Goal: Information Seeking & Learning: Learn about a topic

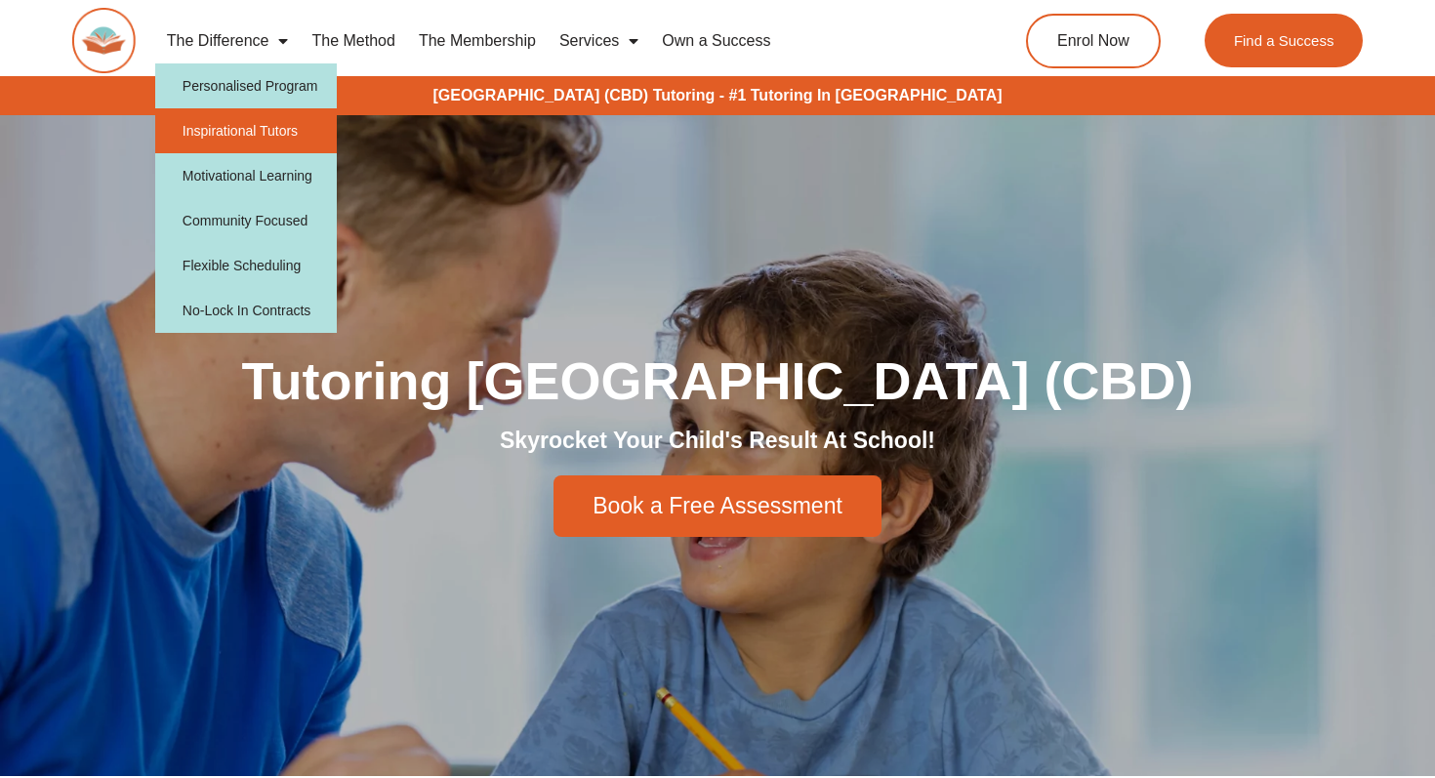
click at [252, 150] on link "Inspirational Tutors" at bounding box center [246, 130] width 183 height 45
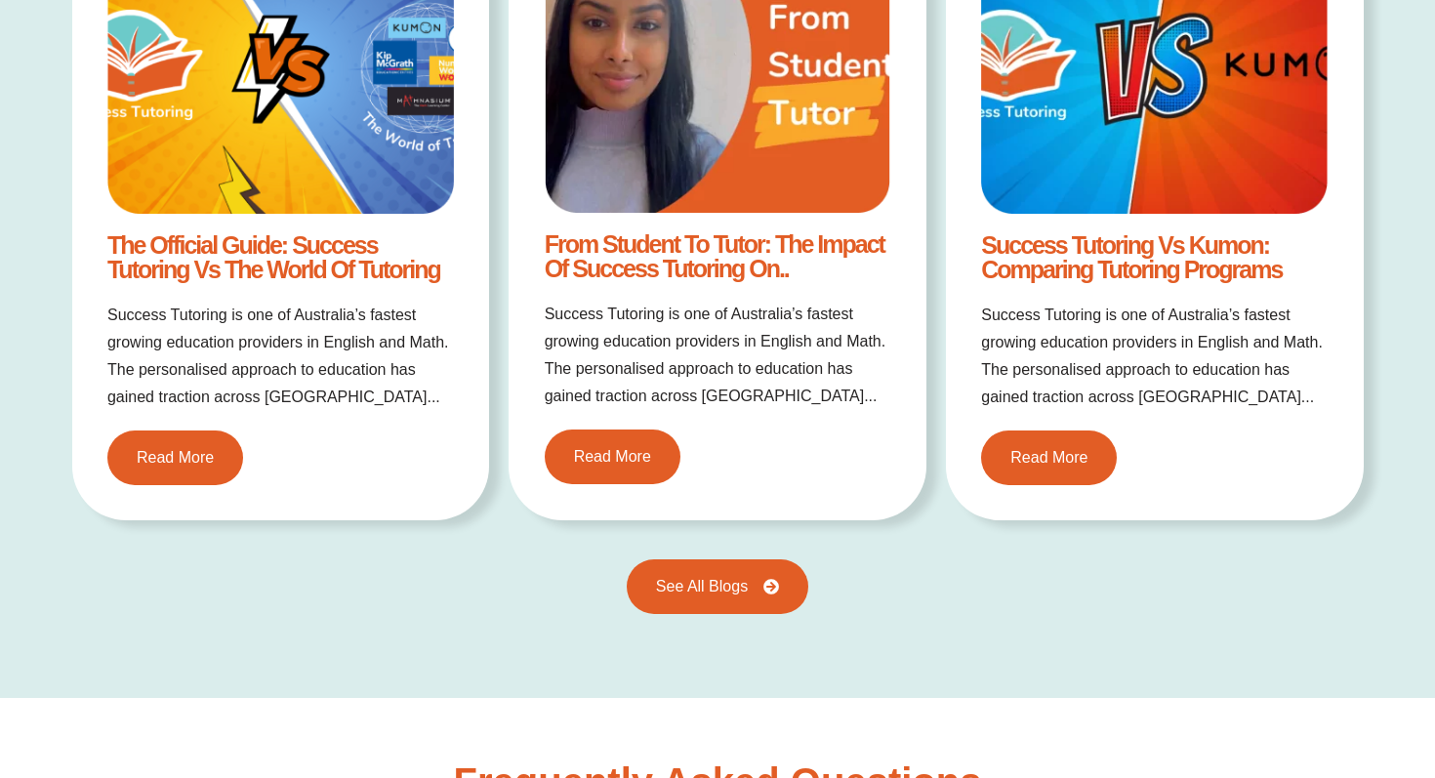
scroll to position [3026, 0]
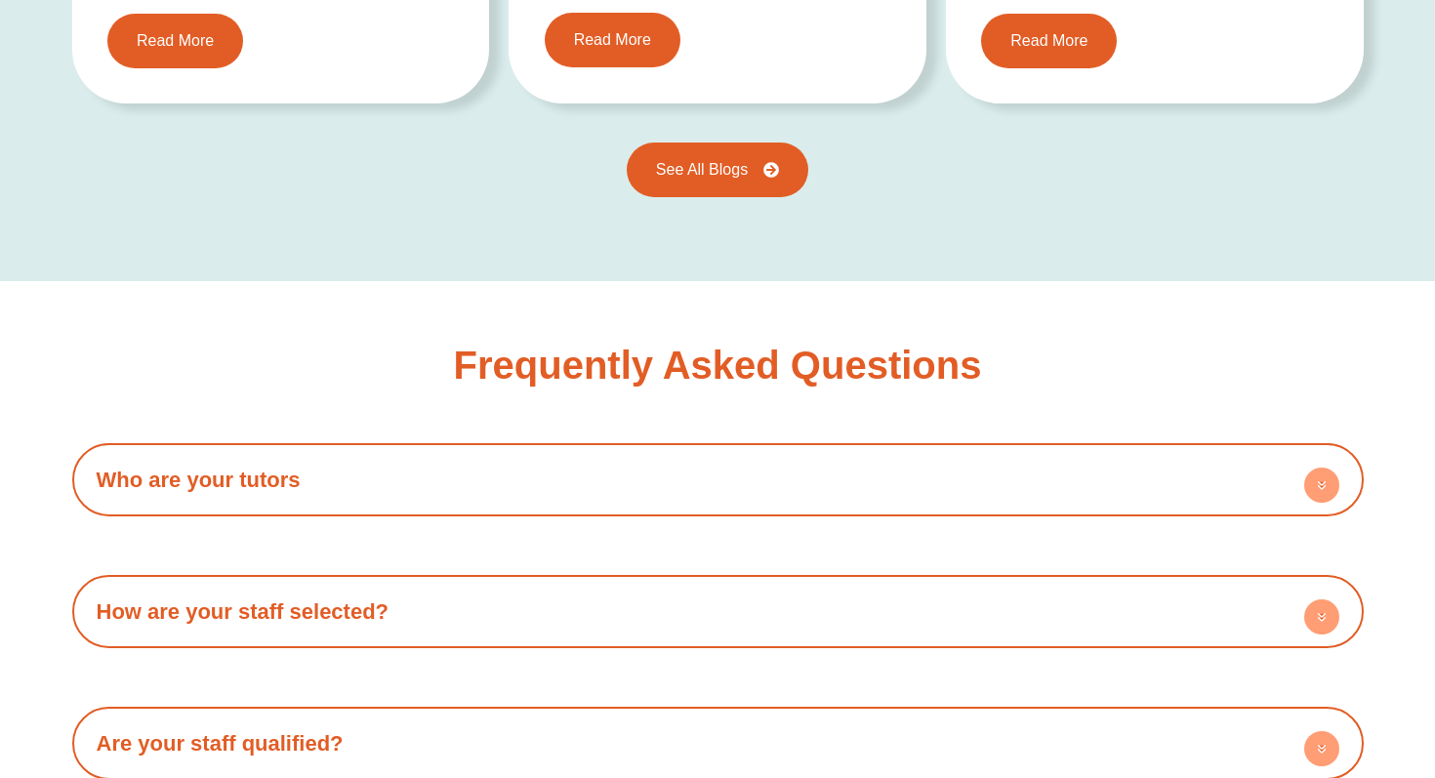
click at [487, 495] on h4 "Who are your tutors" at bounding box center [718, 480] width 1272 height 54
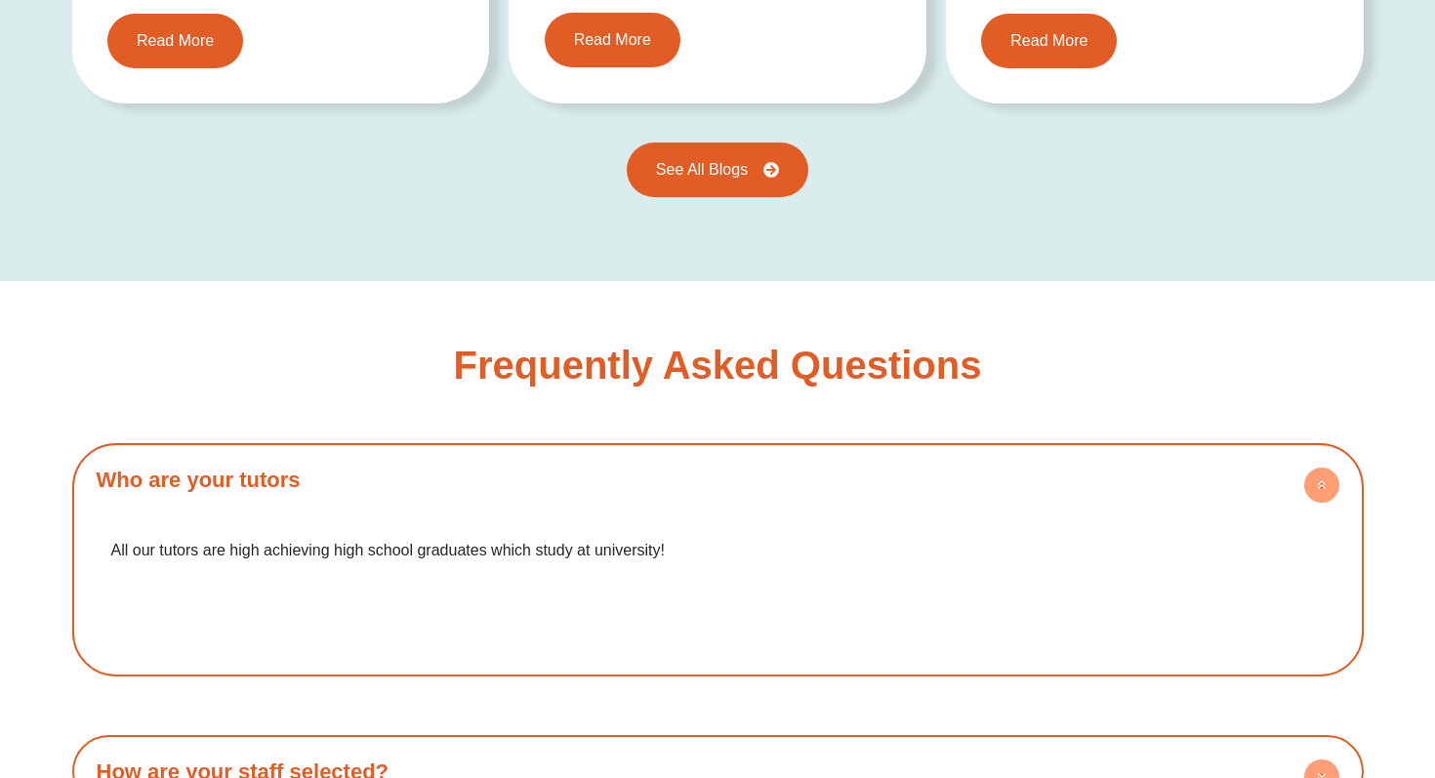
click at [487, 495] on h4 "Who are your tutors" at bounding box center [718, 480] width 1272 height 54
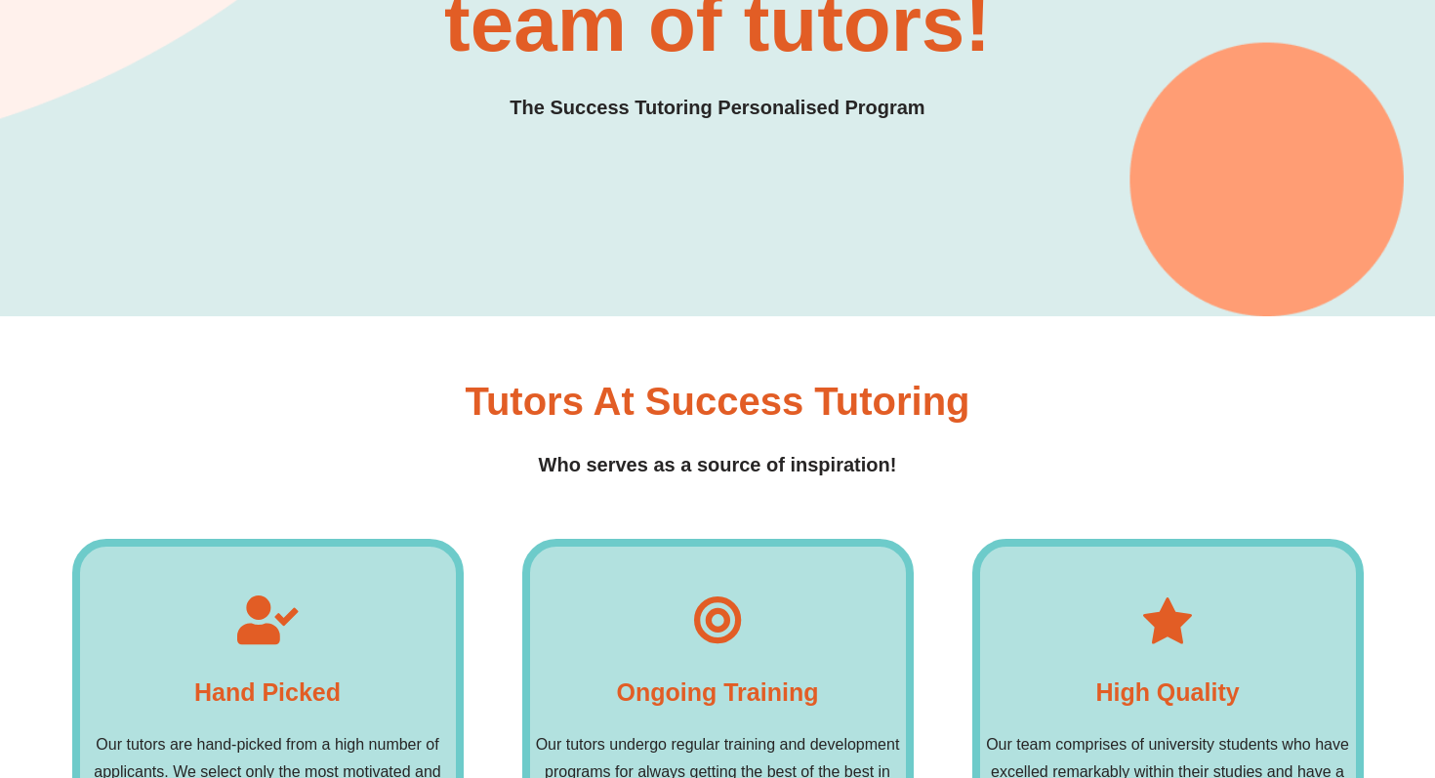
scroll to position [0, 0]
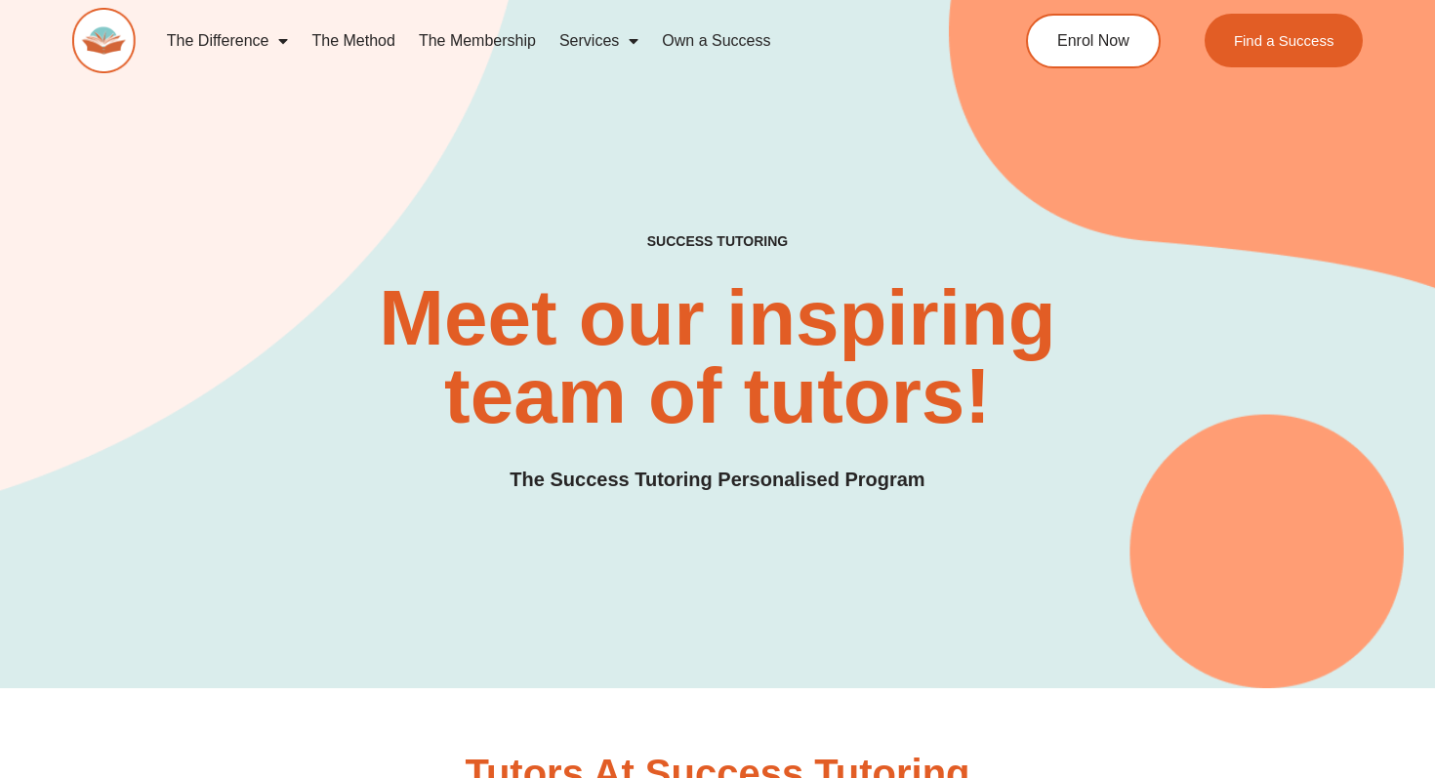
click at [284, 32] on span "Menu" at bounding box center [279, 40] width 20 height 35
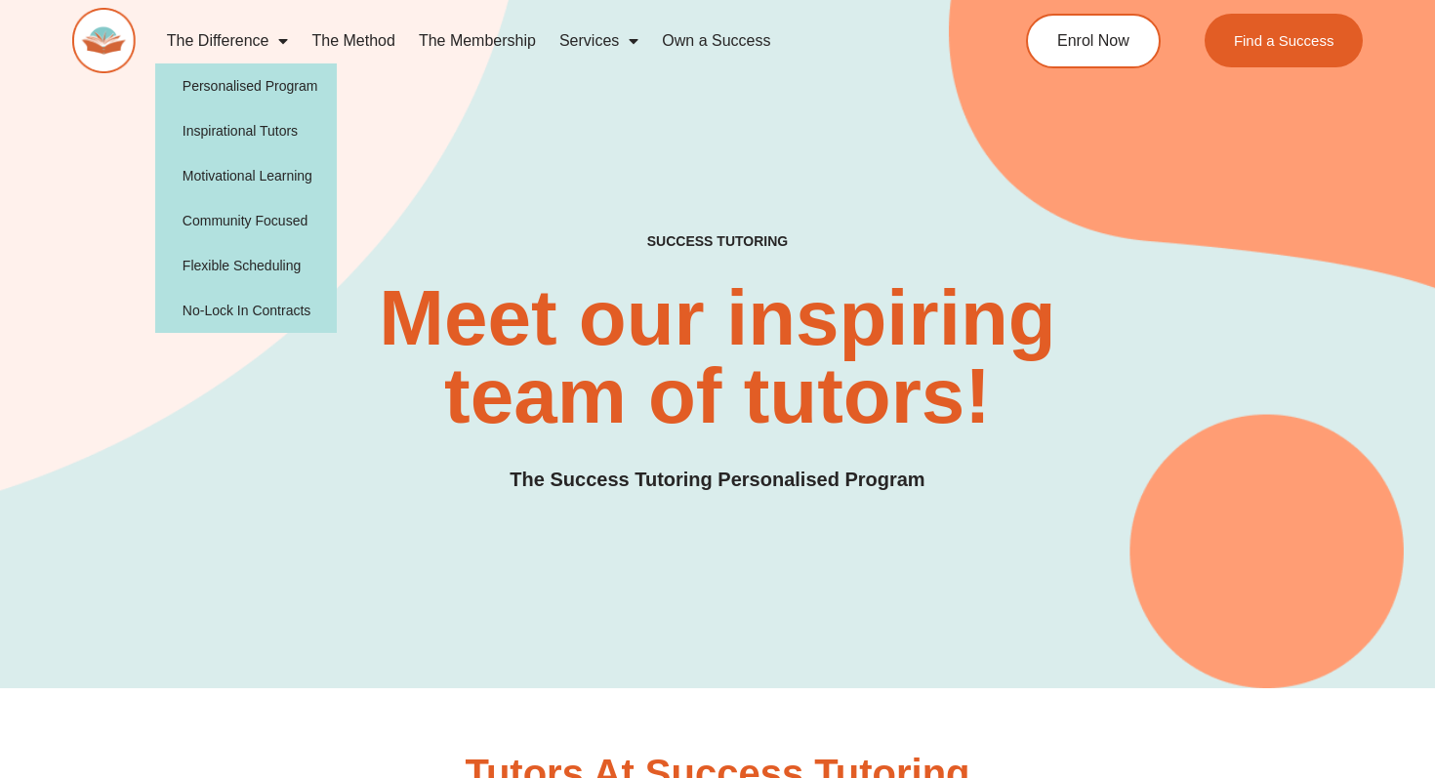
click at [609, 41] on link "Services" at bounding box center [599, 41] width 103 height 45
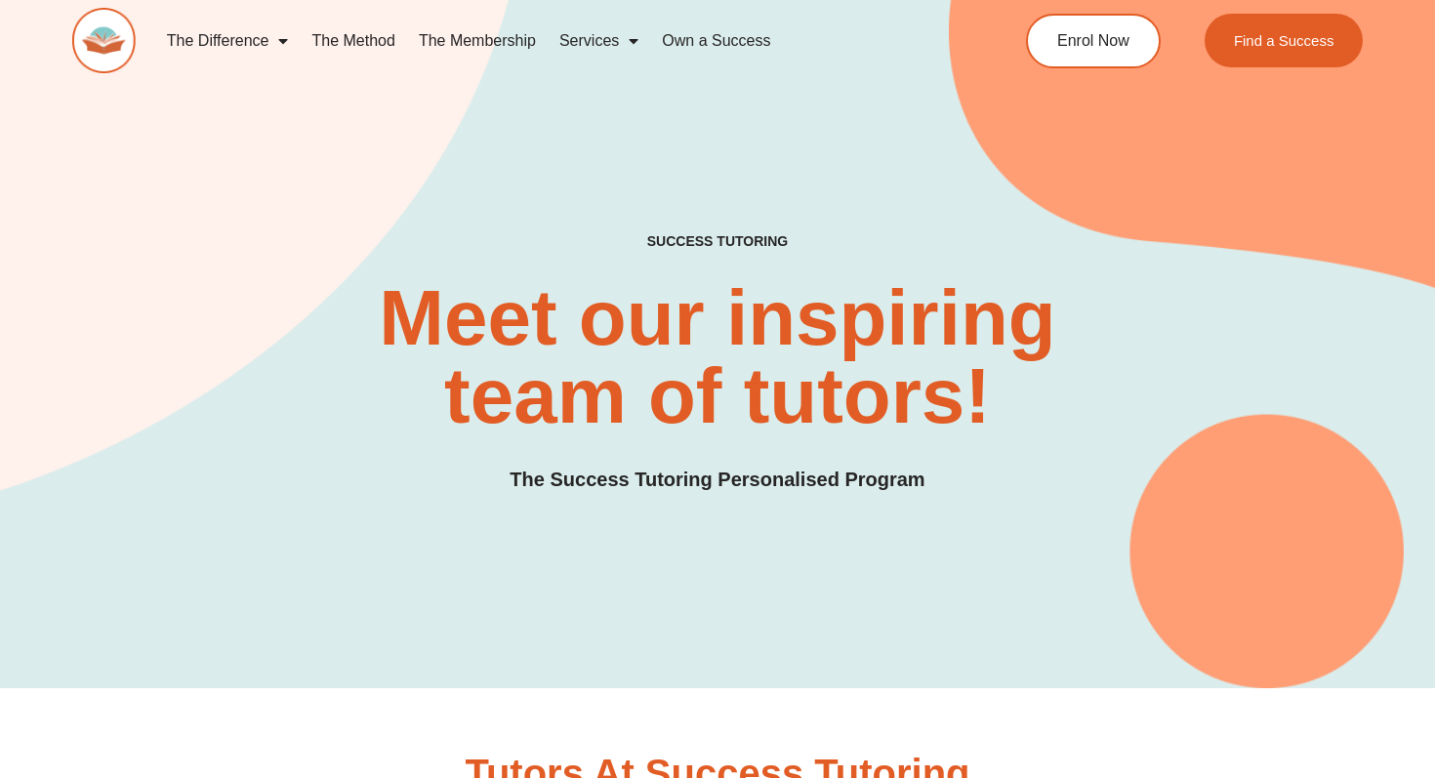
click at [608, 41] on link "Services" at bounding box center [599, 41] width 103 height 45
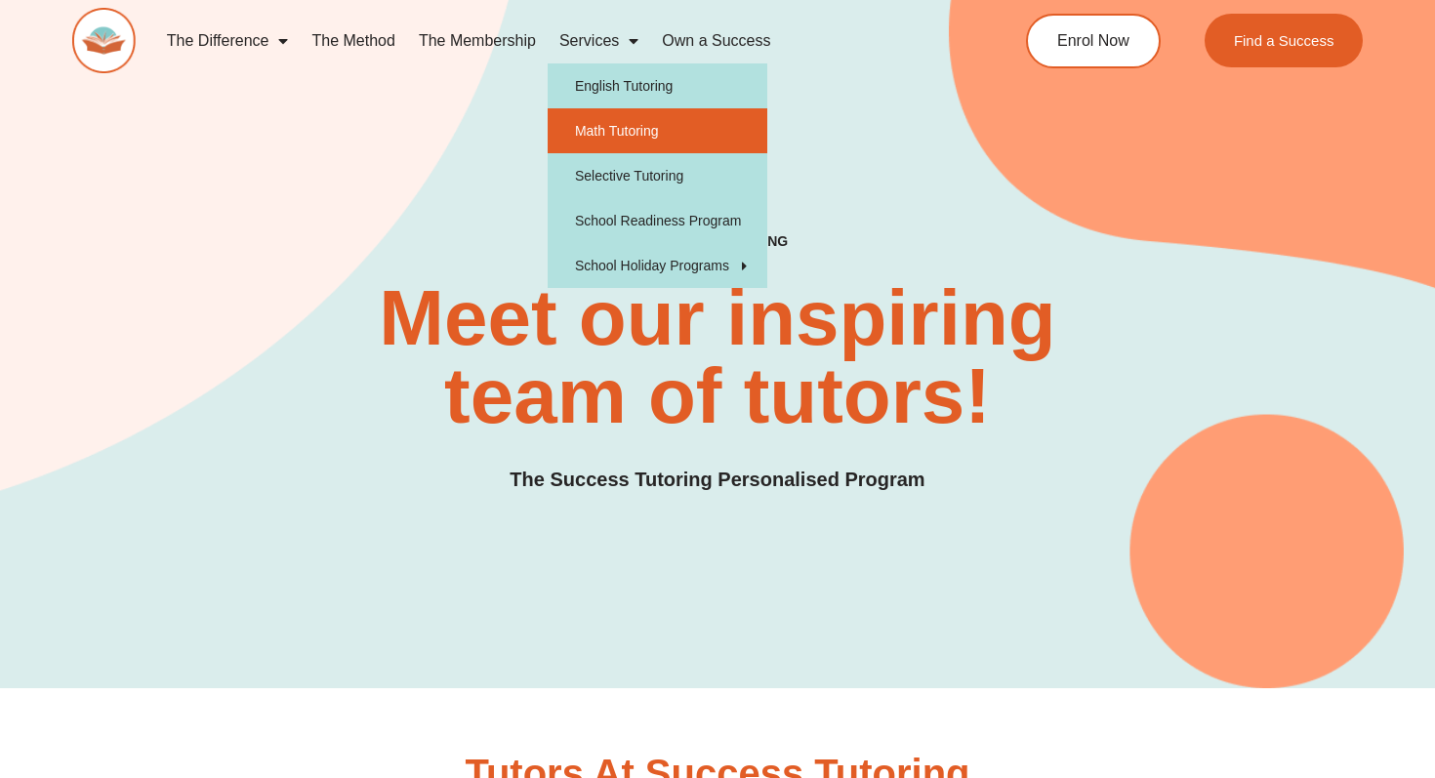
click at [609, 129] on link "Math Tutoring" at bounding box center [658, 130] width 220 height 45
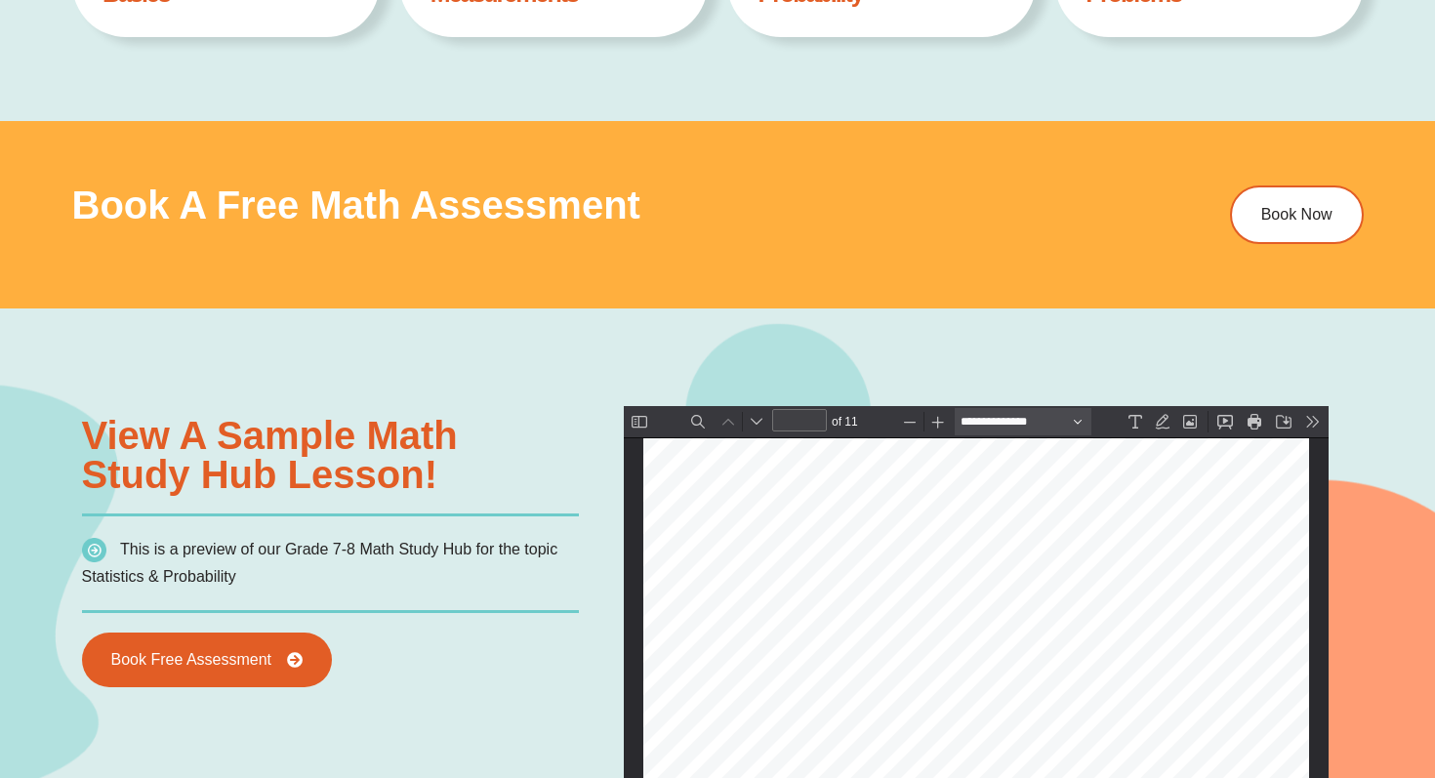
scroll to position [1054, 0]
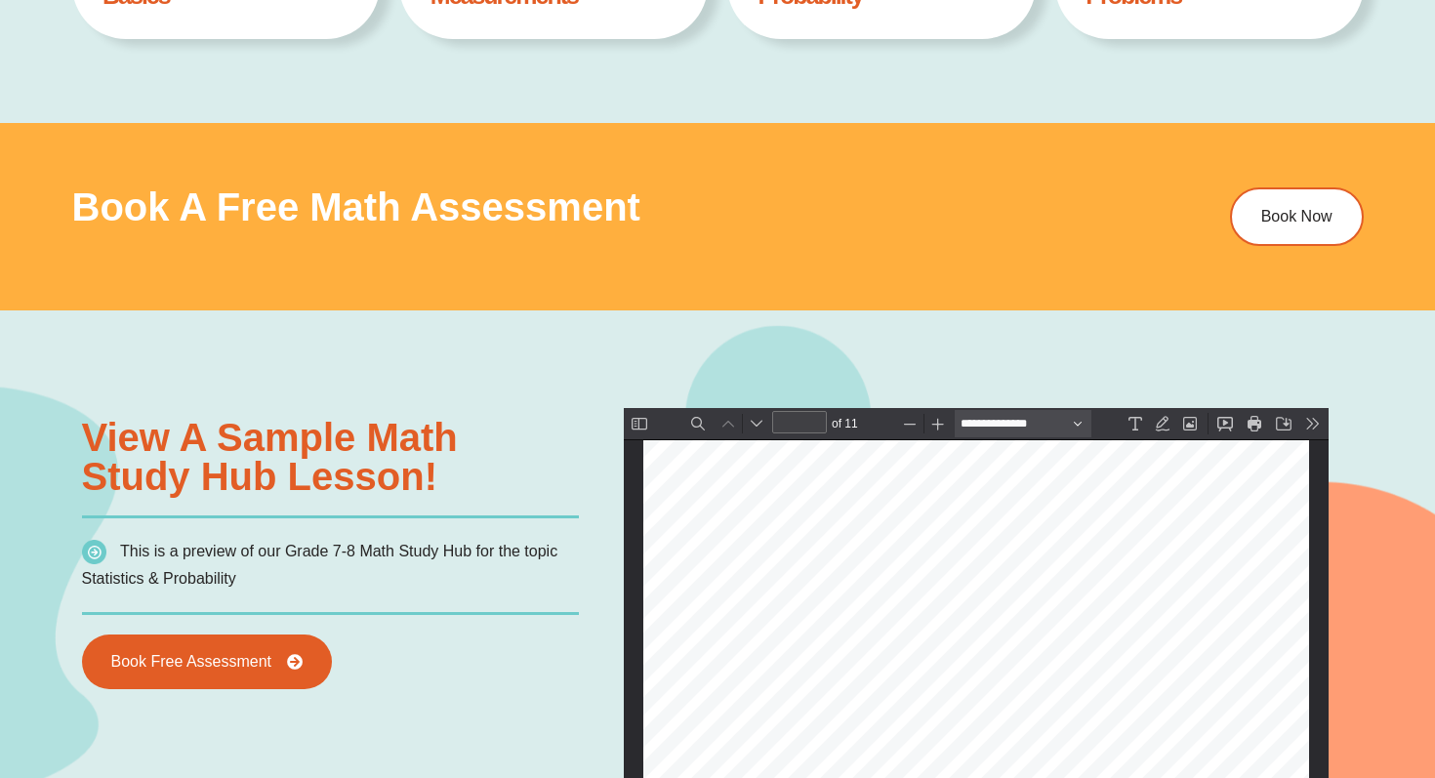
type input "*"
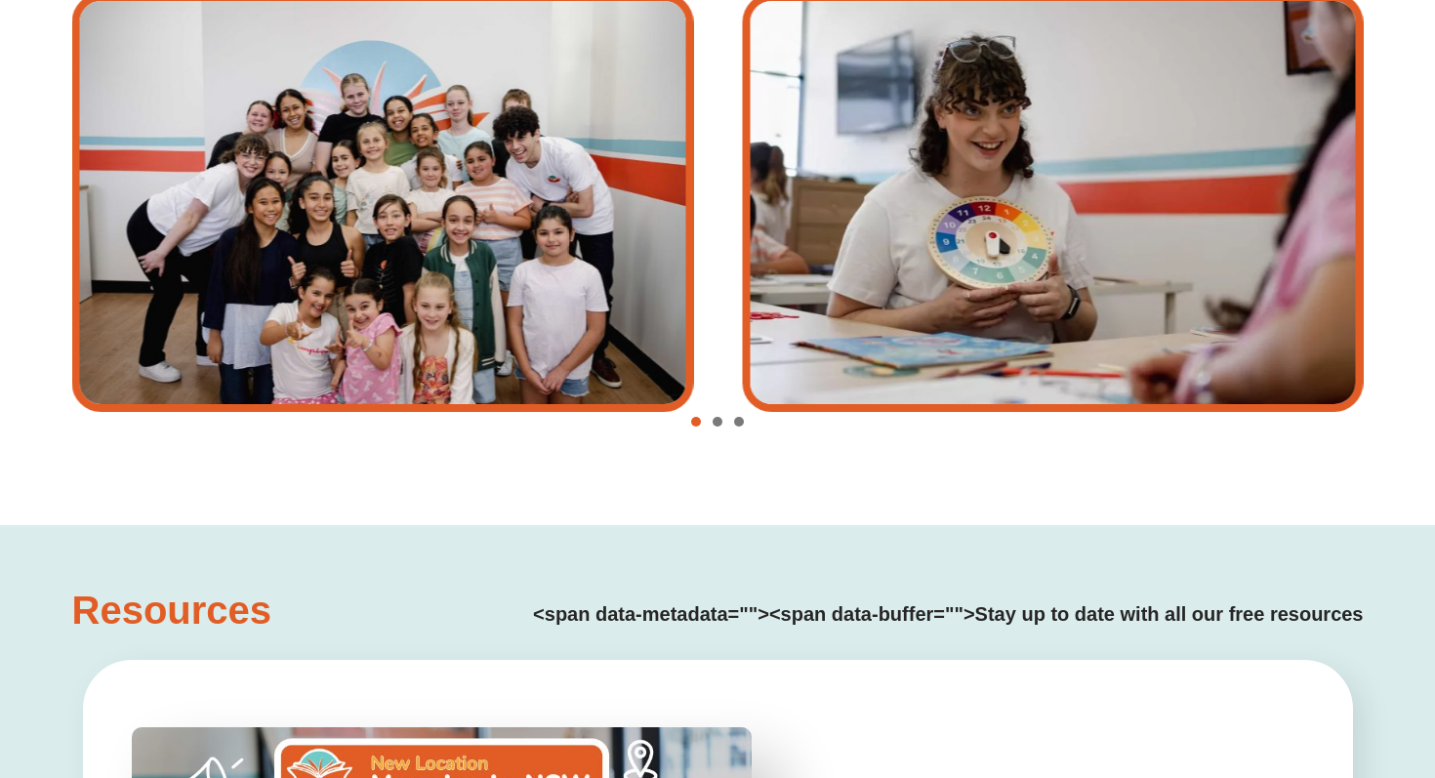
scroll to position [3645, 0]
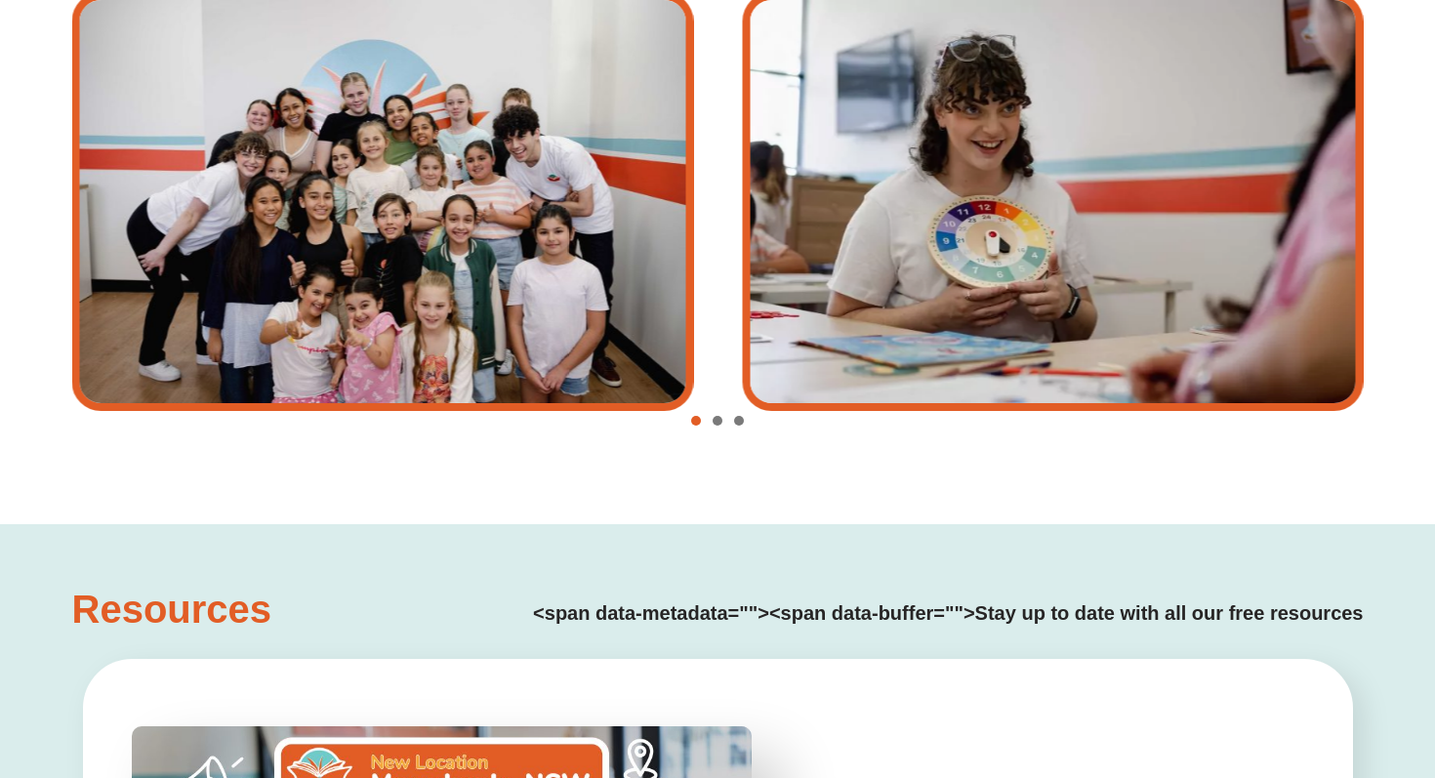
click at [714, 425] on div "Image Carousel" at bounding box center [718, 421] width 1292 height 27
click at [714, 419] on span "Go to slide 2" at bounding box center [718, 421] width 10 height 10
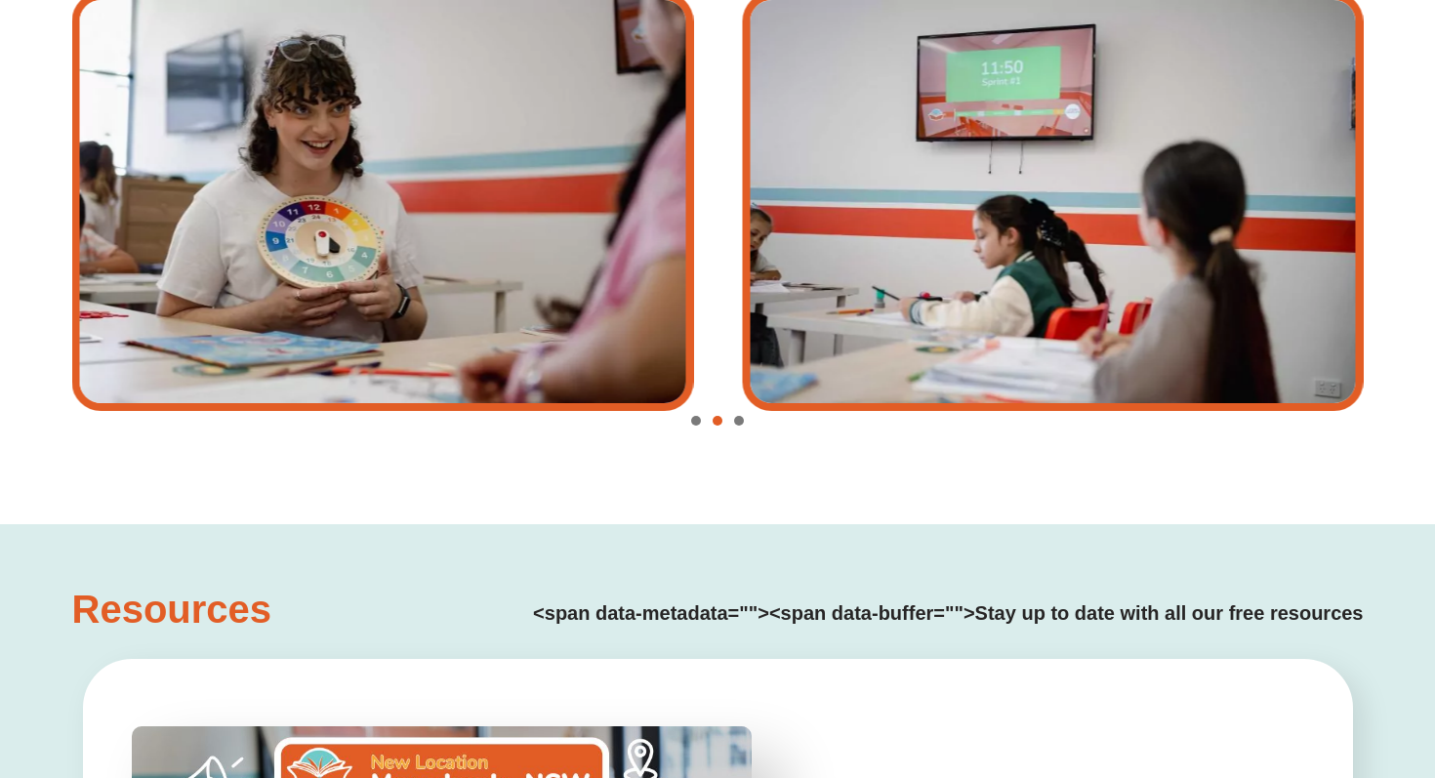
click at [735, 421] on span "Go to slide 3" at bounding box center [739, 421] width 10 height 10
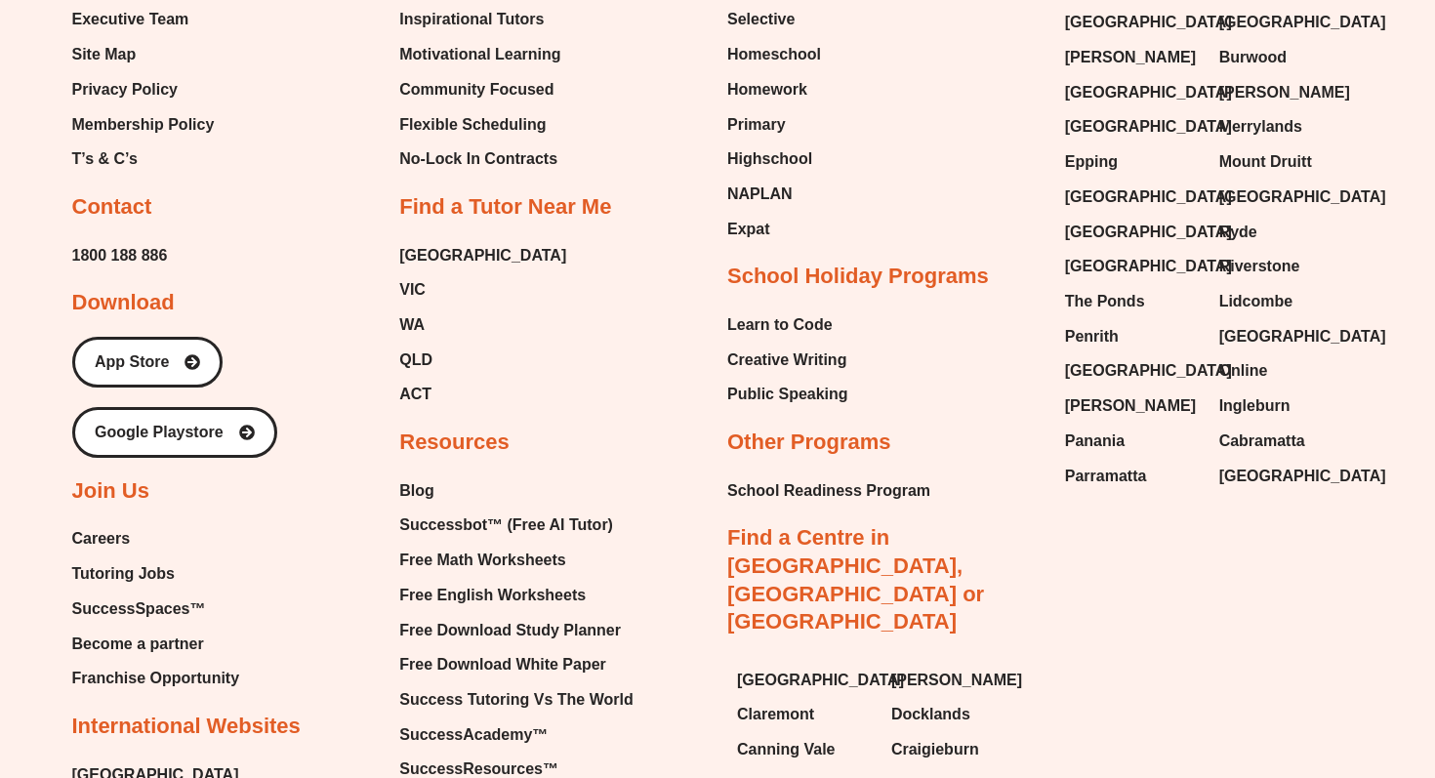
scroll to position [6722, 0]
